Goal: Task Accomplishment & Management: Manage account settings

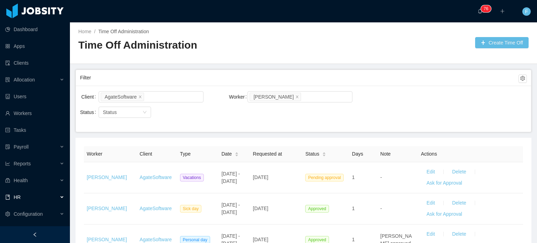
scroll to position [41, 0]
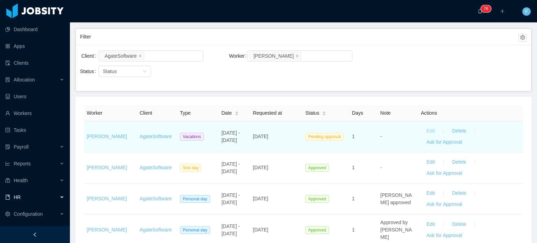
click at [425, 130] on button "Edit" at bounding box center [431, 131] width 20 height 11
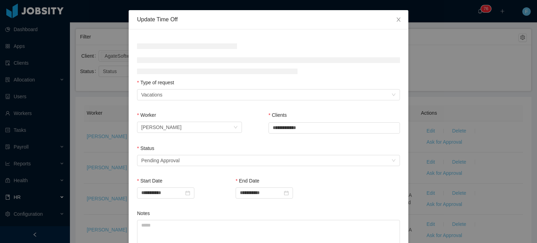
scroll to position [25, 0]
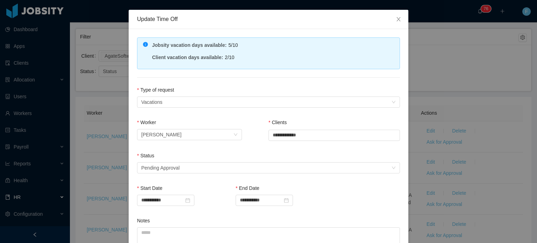
click at [257, 159] on div "Status" at bounding box center [268, 157] width 263 height 10
click at [254, 167] on div "Select status Pending Approval" at bounding box center [266, 168] width 250 height 10
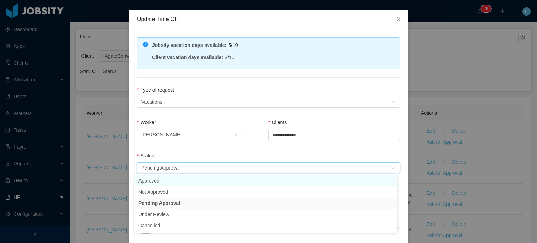
click at [176, 184] on li "Approved" at bounding box center [265, 180] width 263 height 11
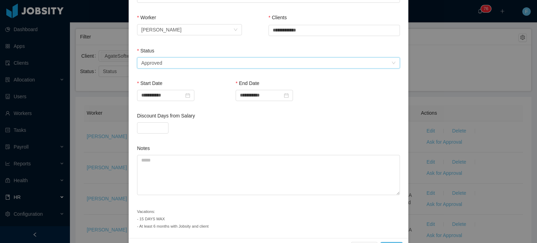
scroll to position [151, 0]
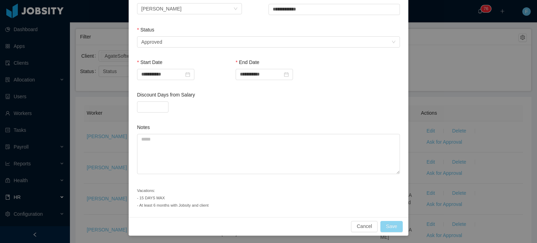
click at [387, 225] on button "Save" at bounding box center [392, 226] width 22 height 11
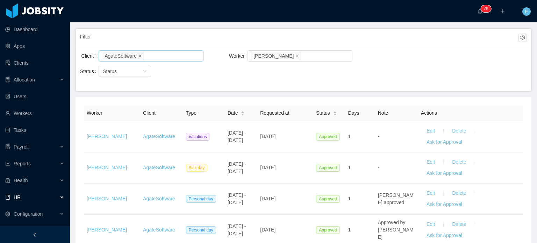
click at [140, 56] on icon "icon: close" at bounding box center [140, 55] width 3 height 3
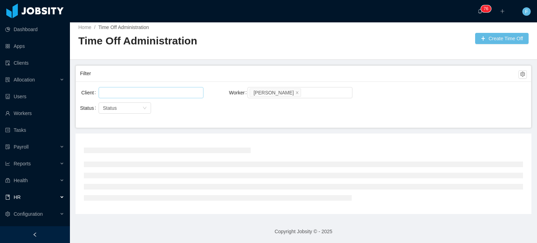
scroll to position [41, 0]
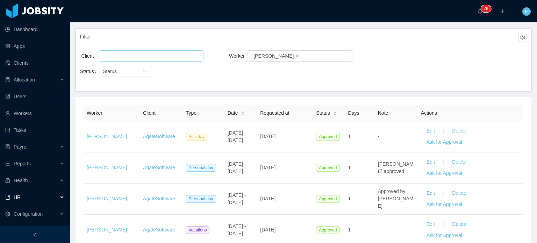
click at [132, 51] on div at bounding box center [150, 56] width 99 height 10
type input "********"
click at [133, 72] on li "Signpost" at bounding box center [150, 69] width 105 height 11
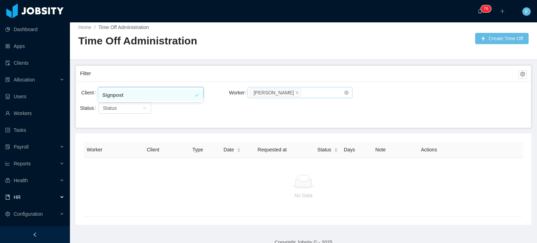
scroll to position [15, 0]
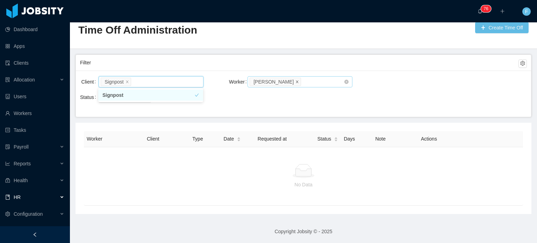
click at [296, 80] on icon "icon: close" at bounding box center [297, 81] width 3 height 3
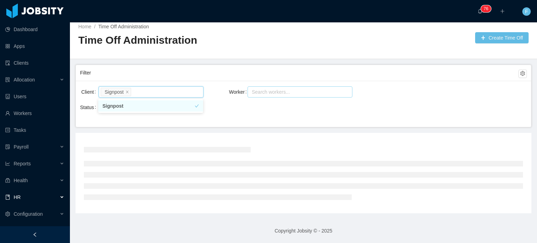
scroll to position [4, 0]
click at [282, 91] on div "Search workers..." at bounding box center [297, 92] width 90 height 7
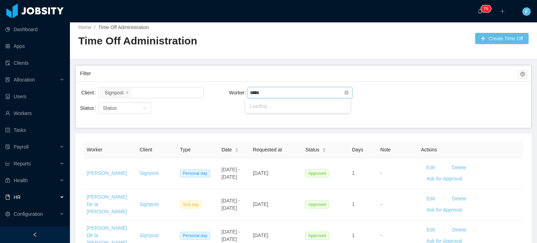
type input "******"
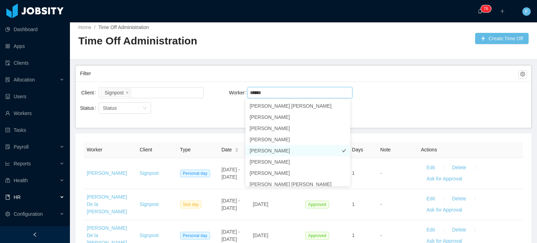
click at [289, 152] on li "Adrian Burgos" at bounding box center [298, 150] width 105 height 11
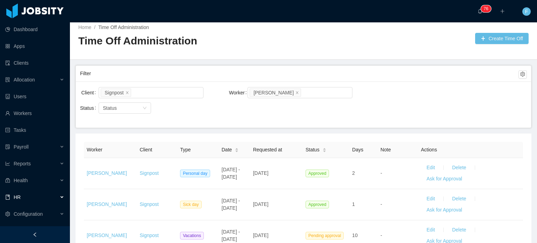
click at [397, 86] on div "Client Signpost Worker Search workers... Adrian Burgos" at bounding box center [303, 97] width 447 height 22
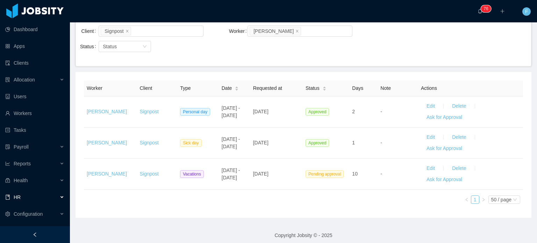
scroll to position [66, 0]
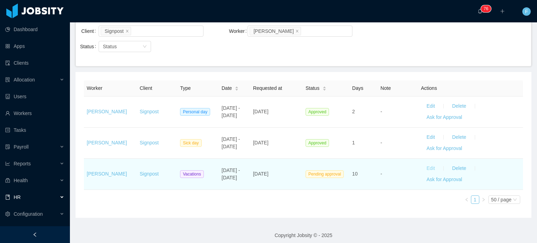
click at [425, 170] on button "Edit" at bounding box center [431, 168] width 20 height 11
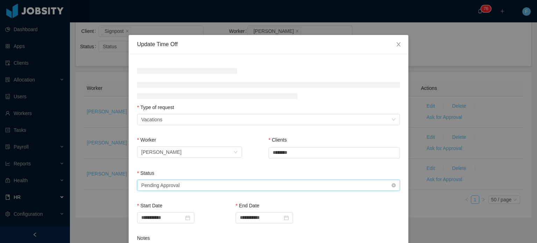
click at [248, 181] on div "Status Select status Pending Approval" at bounding box center [268, 182] width 263 height 24
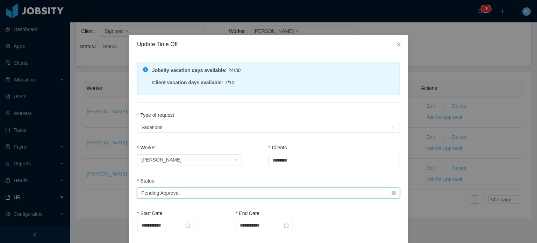
click at [211, 192] on div "Select status Pending Approval" at bounding box center [266, 193] width 250 height 10
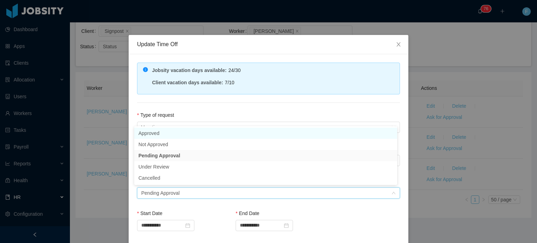
click at [160, 135] on li "Approved" at bounding box center [265, 133] width 263 height 11
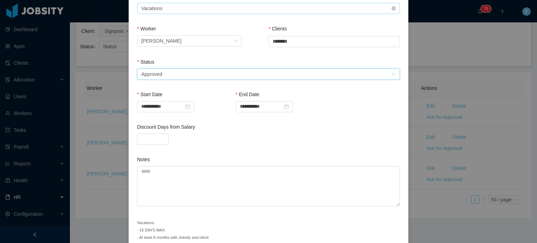
scroll to position [151, 0]
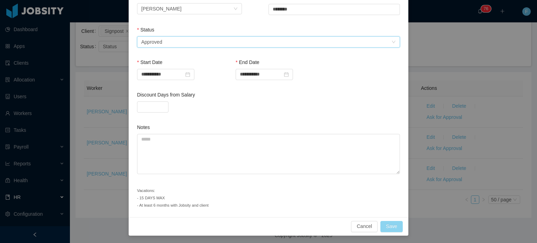
click at [384, 228] on button "Save" at bounding box center [392, 226] width 22 height 11
